Goal: Information Seeking & Learning: Learn about a topic

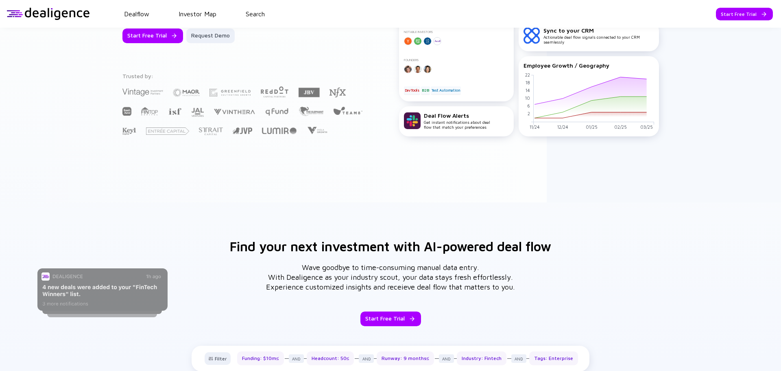
scroll to position [325, 0]
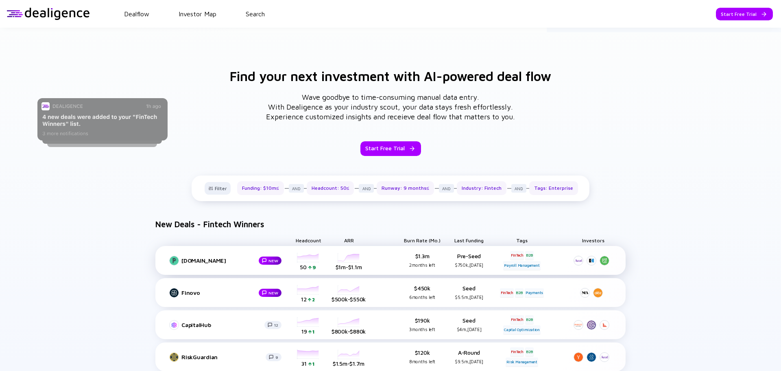
click at [188, 261] on div "[DOMAIN_NAME]" at bounding box center [219, 260] width 76 height 7
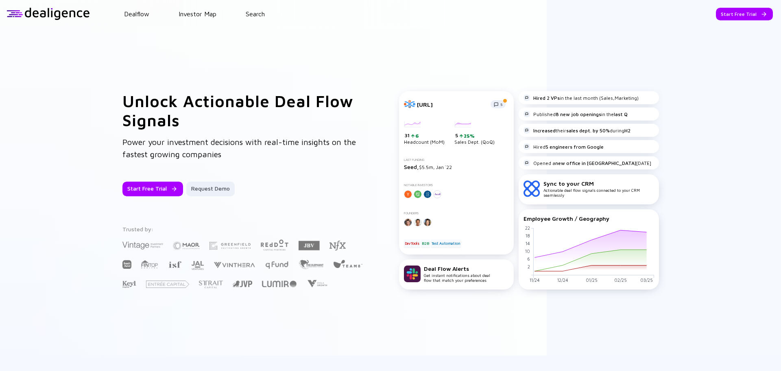
scroll to position [0, 0]
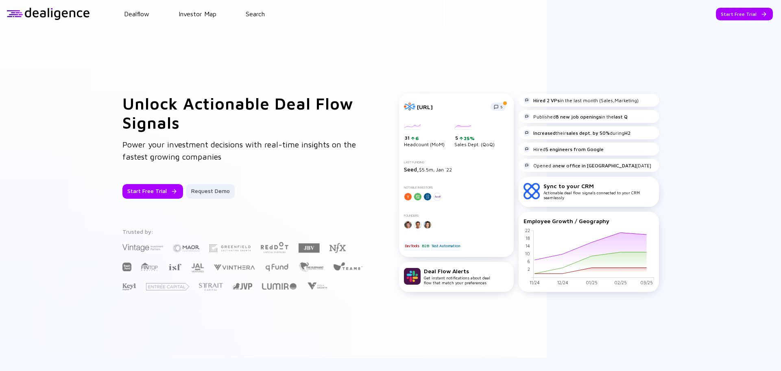
click at [61, 13] on div at bounding box center [48, 14] width 83 height 12
click at [12, 12] on div at bounding box center [48, 14] width 83 height 12
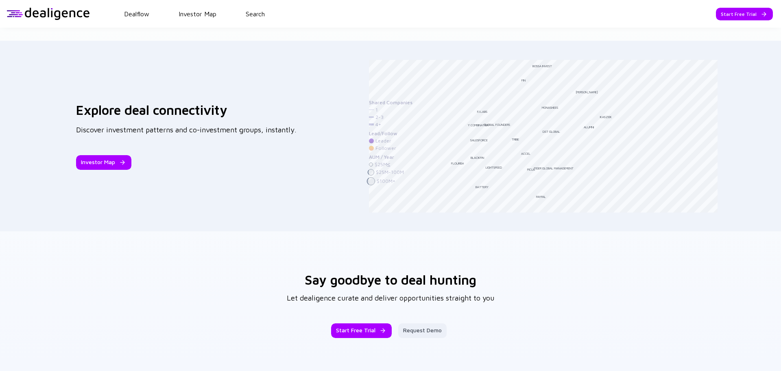
scroll to position [1221, 0]
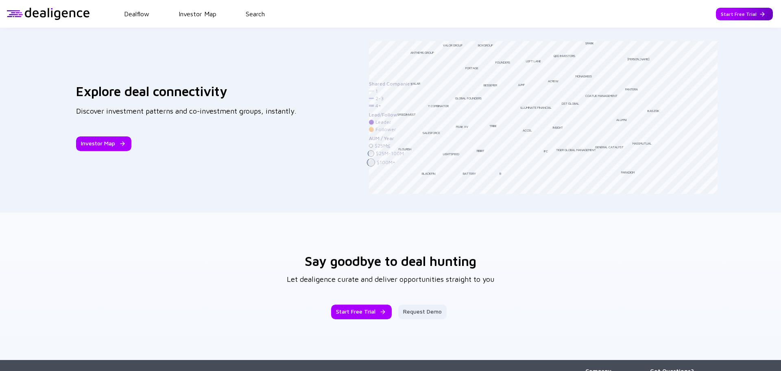
click at [751, 14] on div "Start Free Trial" at bounding box center [744, 14] width 57 height 13
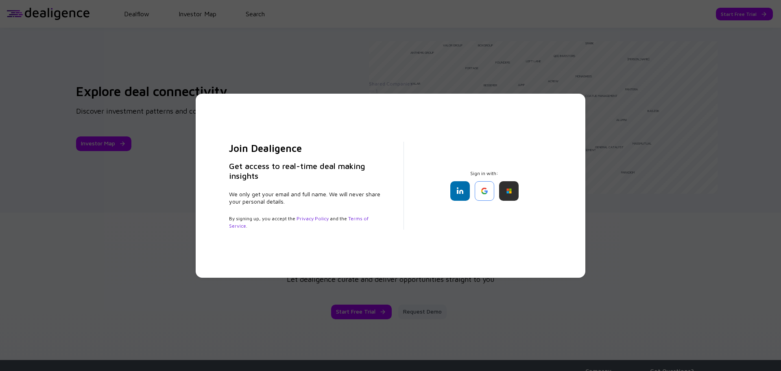
click at [199, 320] on div "Join Dealigence Get access to real-time deal making insights We only get your e…" at bounding box center [390, 185] width 781 height 371
click at [731, 101] on div "Join Dealigence Get access to real-time deal making insights We only get your e…" at bounding box center [390, 185] width 781 height 371
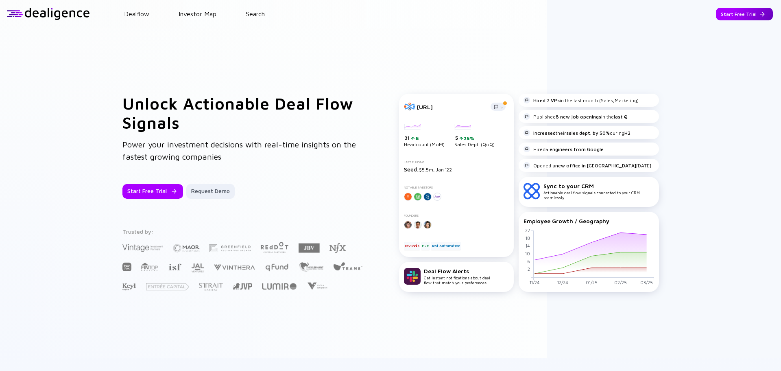
click at [730, 15] on div "Start Free Trial" at bounding box center [744, 14] width 57 height 13
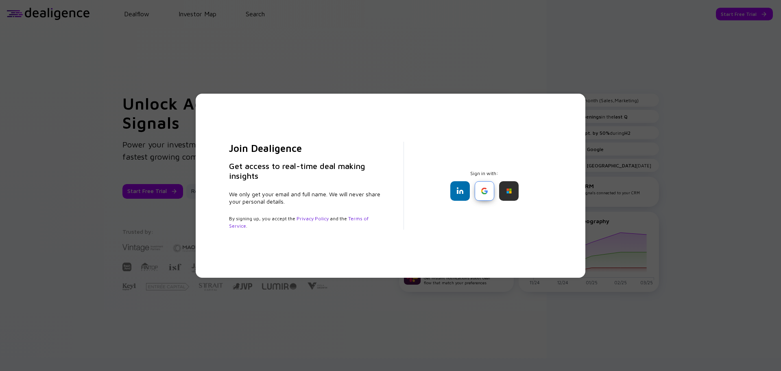
click at [482, 188] on div at bounding box center [485, 191] width 20 height 20
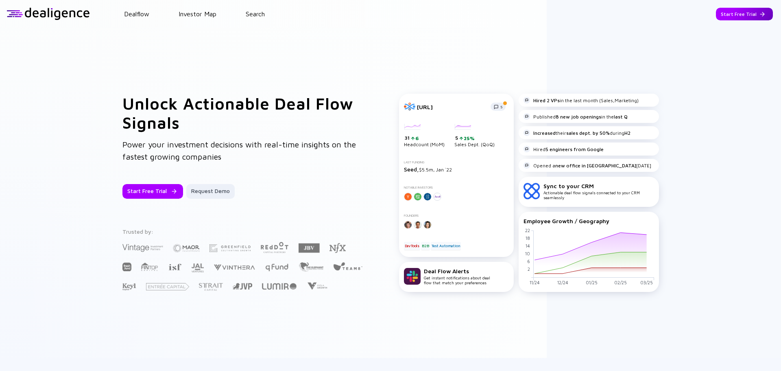
click at [754, 17] on div "Start Free Trial" at bounding box center [744, 14] width 57 height 13
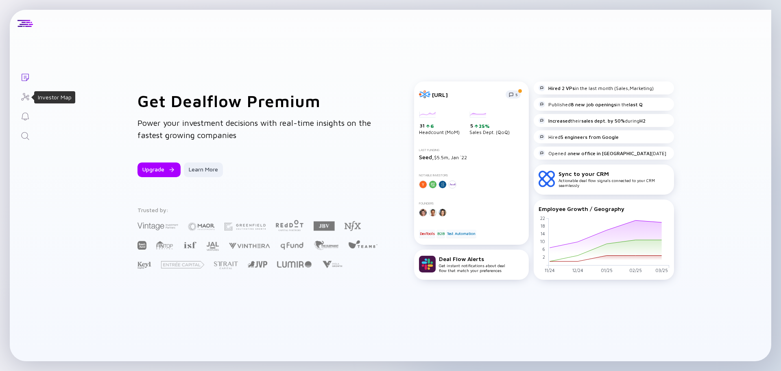
click at [28, 96] on icon "Investor Map" at bounding box center [25, 97] width 10 height 10
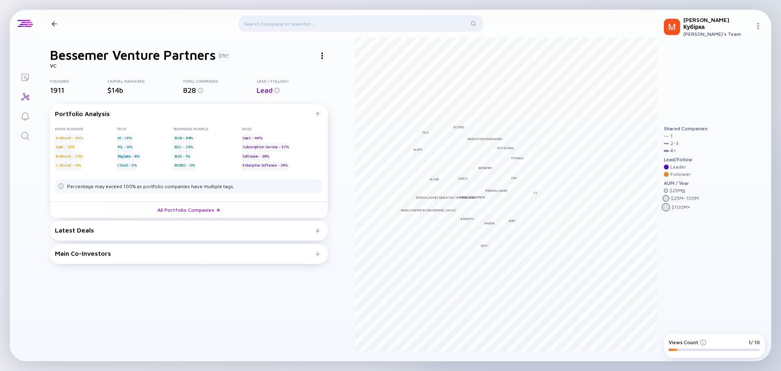
click at [22, 24] on div at bounding box center [24, 23] width 15 height 7
click at [317, 23] on div at bounding box center [361, 25] width 244 height 20
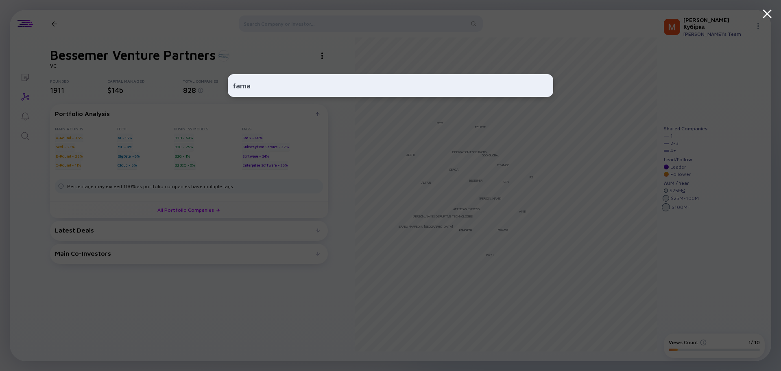
type input "fama"
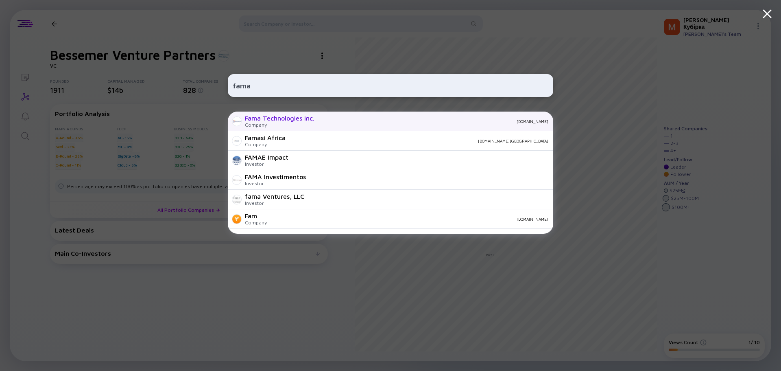
click at [271, 122] on div "Company" at bounding box center [280, 125] width 70 height 6
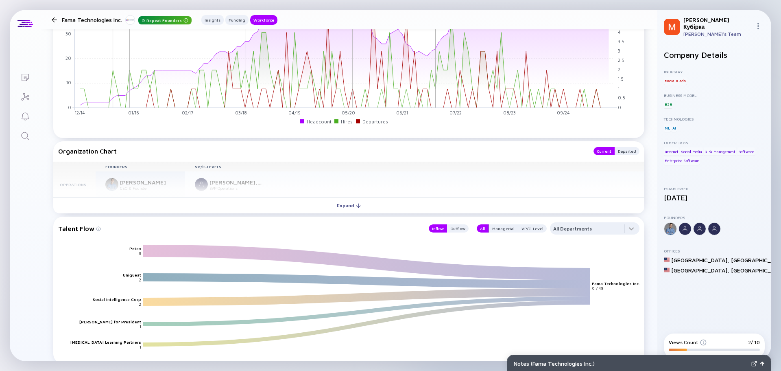
scroll to position [804, 0]
